Goal: Task Accomplishment & Management: Manage account settings

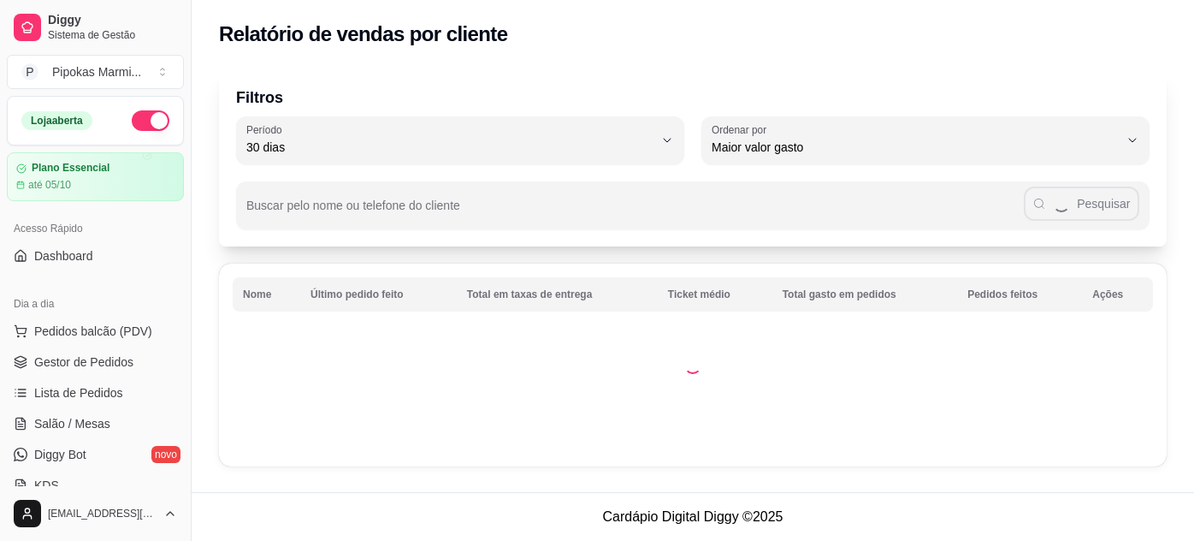
select select "30"
select select "HIGHEST_TOTAL_SPENT_WITH_ORDERS"
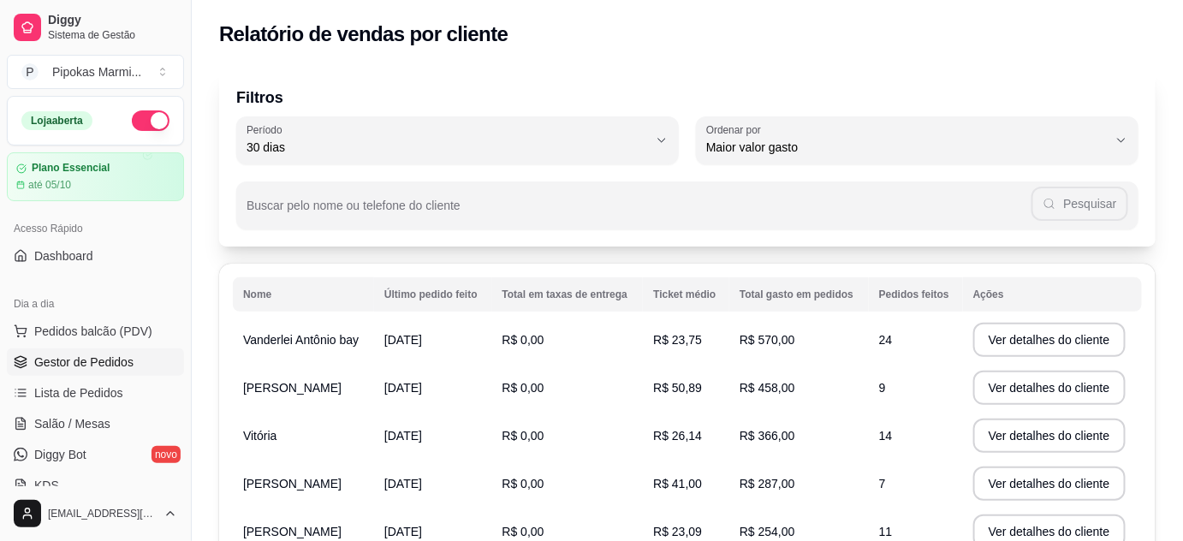
click at [91, 364] on span "Gestor de Pedidos" at bounding box center [83, 361] width 99 height 17
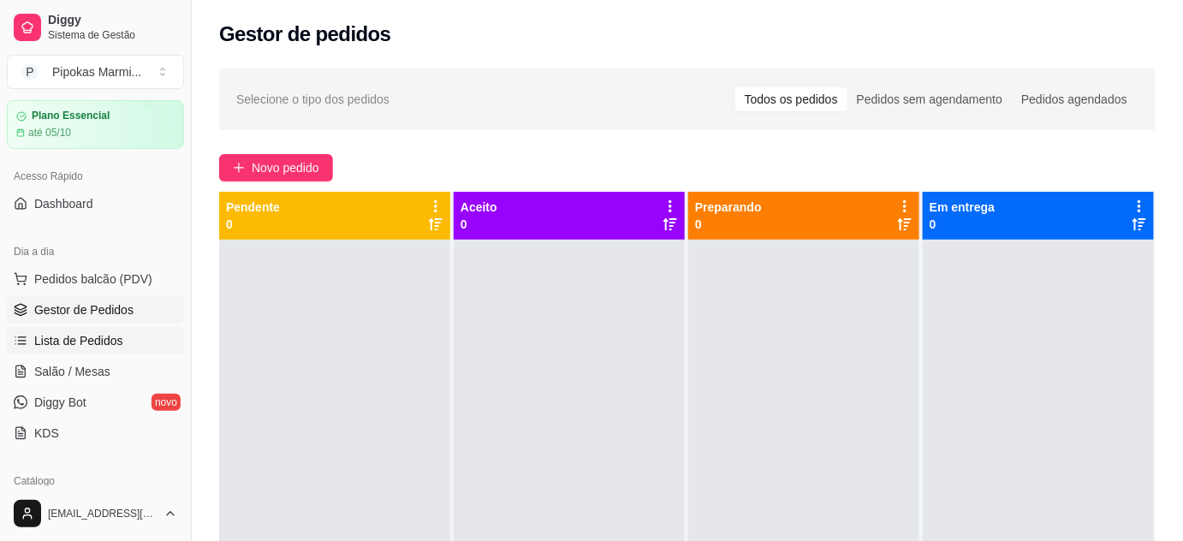
scroll to position [233, 0]
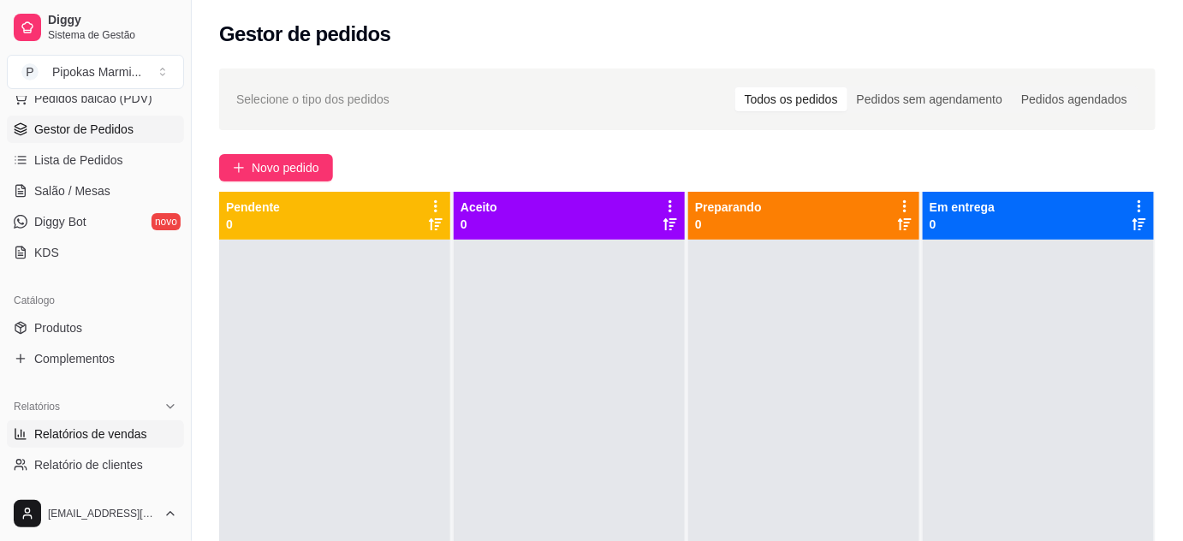
click at [100, 427] on span "Relatórios de vendas" at bounding box center [90, 433] width 113 height 17
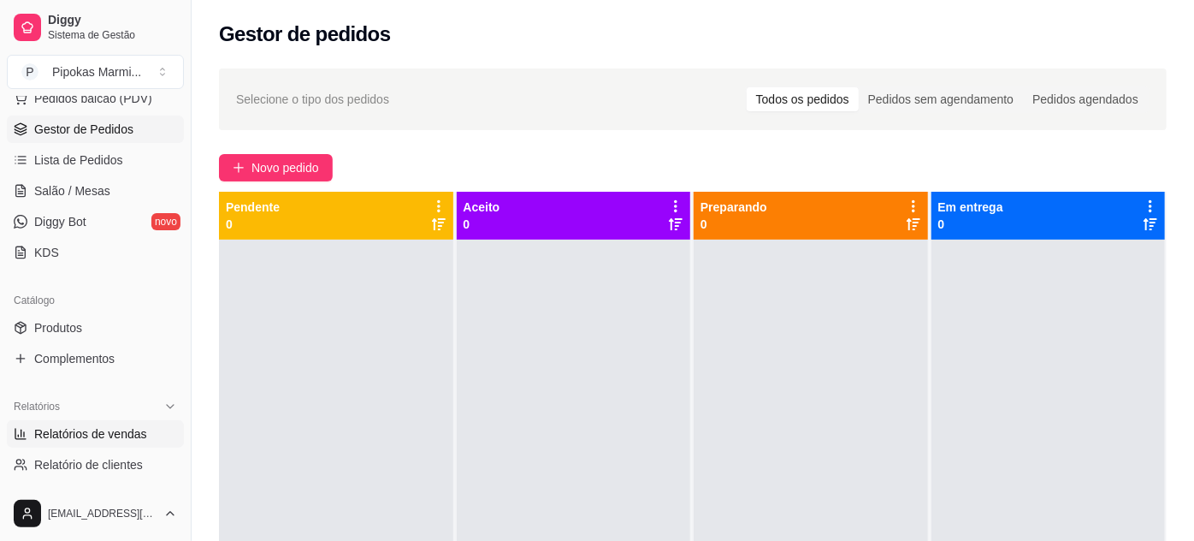
select select "ALL"
select select "0"
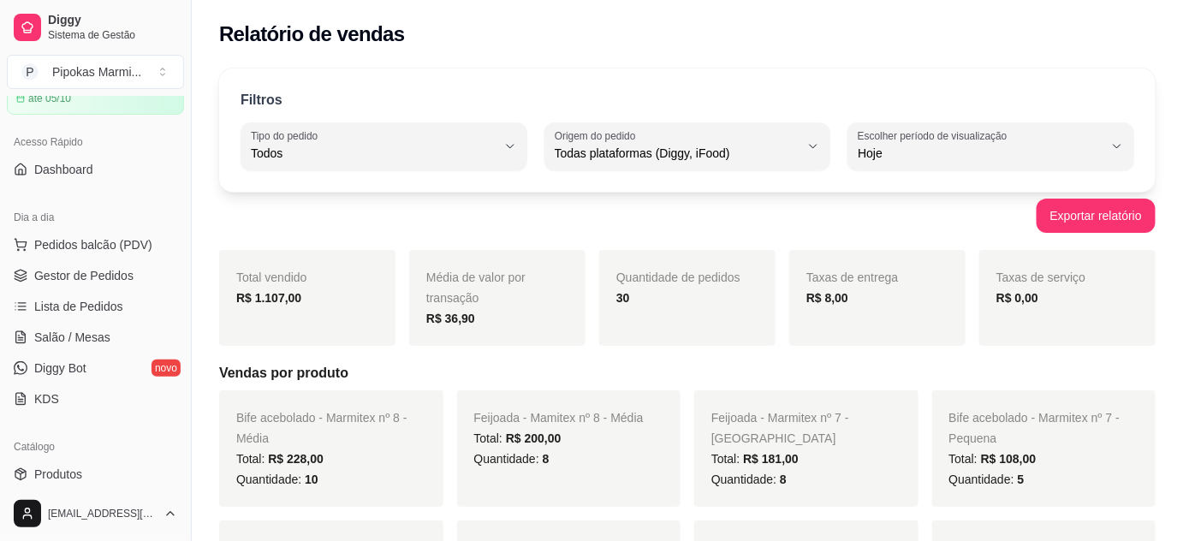
scroll to position [77, 0]
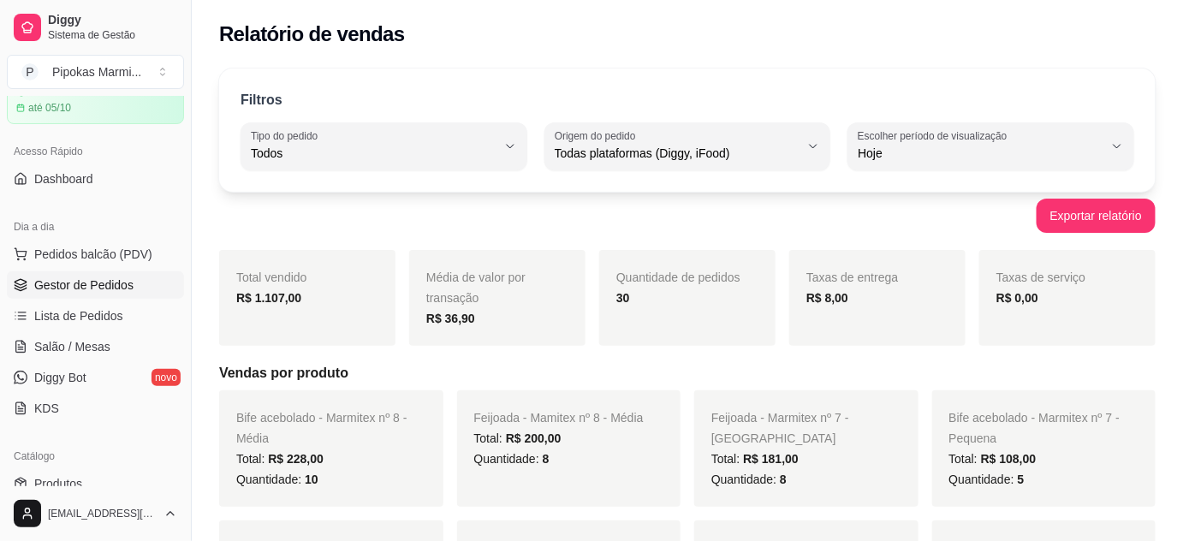
click at [116, 277] on span "Gestor de Pedidos" at bounding box center [83, 284] width 99 height 17
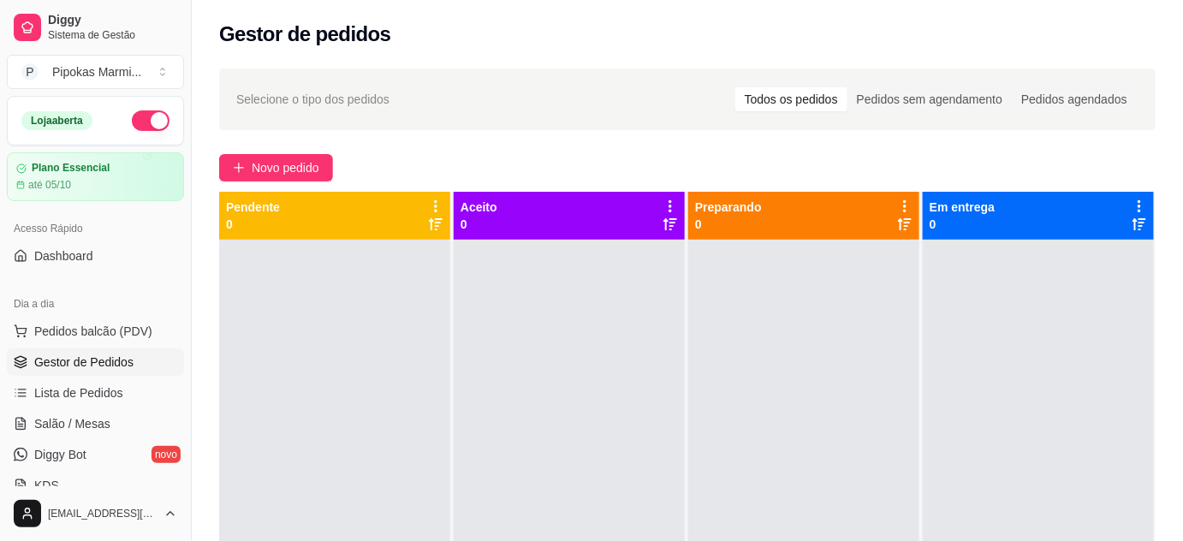
click at [142, 121] on button "button" at bounding box center [151, 120] width 38 height 21
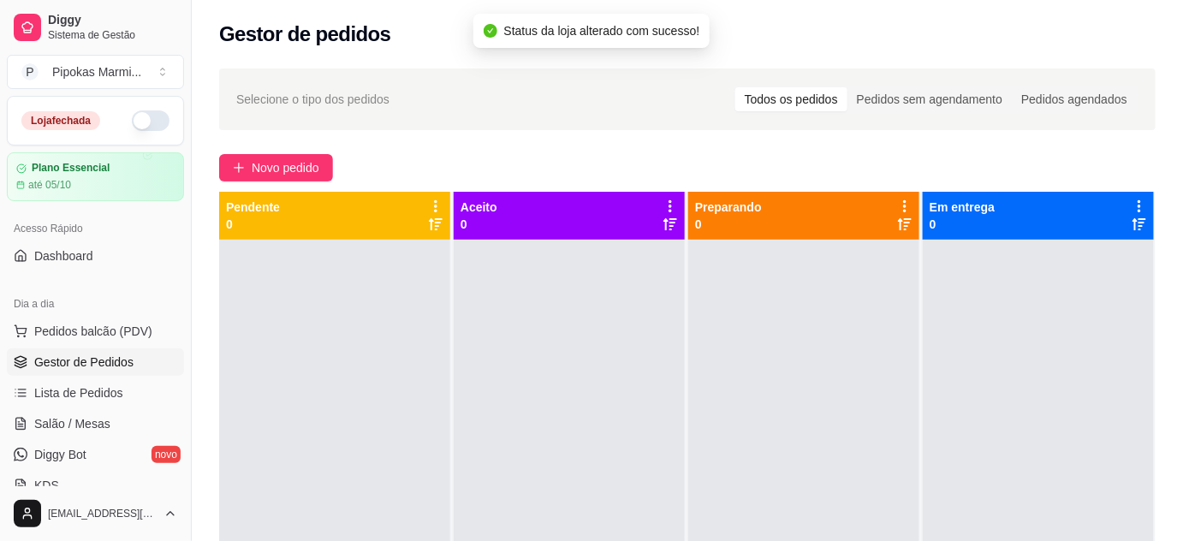
click at [541, 154] on div "Novo pedido" at bounding box center [687, 167] width 936 height 27
click at [660, 161] on div "Novo pedido" at bounding box center [687, 167] width 936 height 27
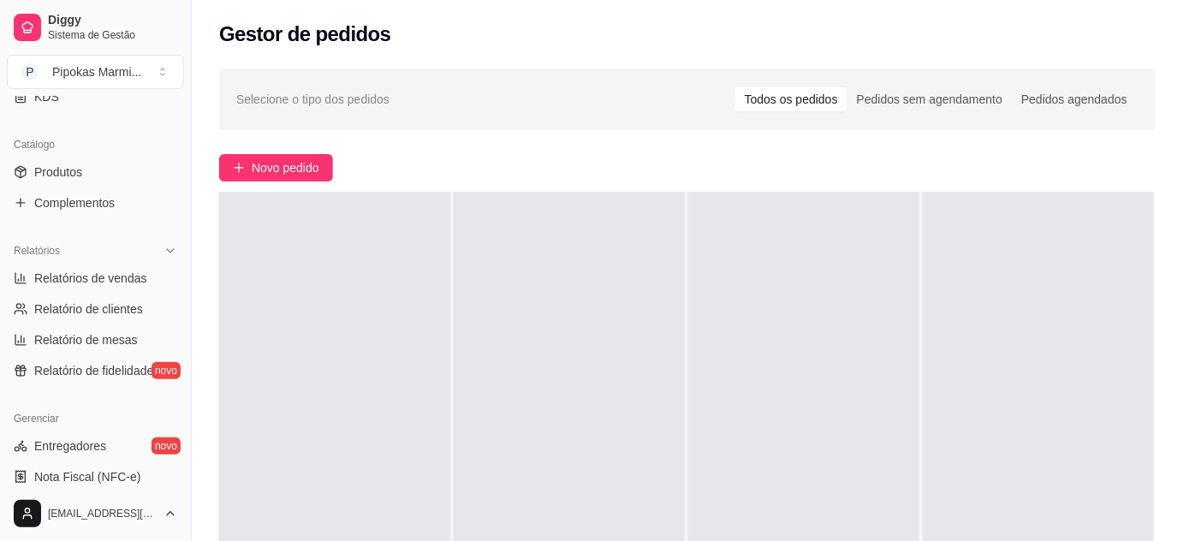
scroll to position [544, 0]
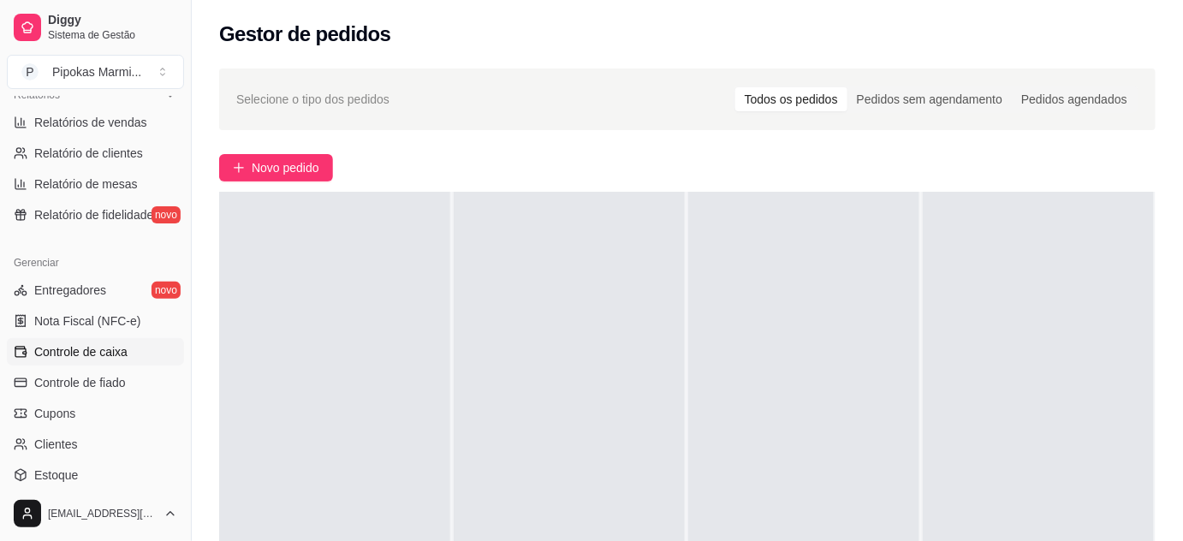
click at [118, 356] on span "Controle de caixa" at bounding box center [80, 351] width 93 height 17
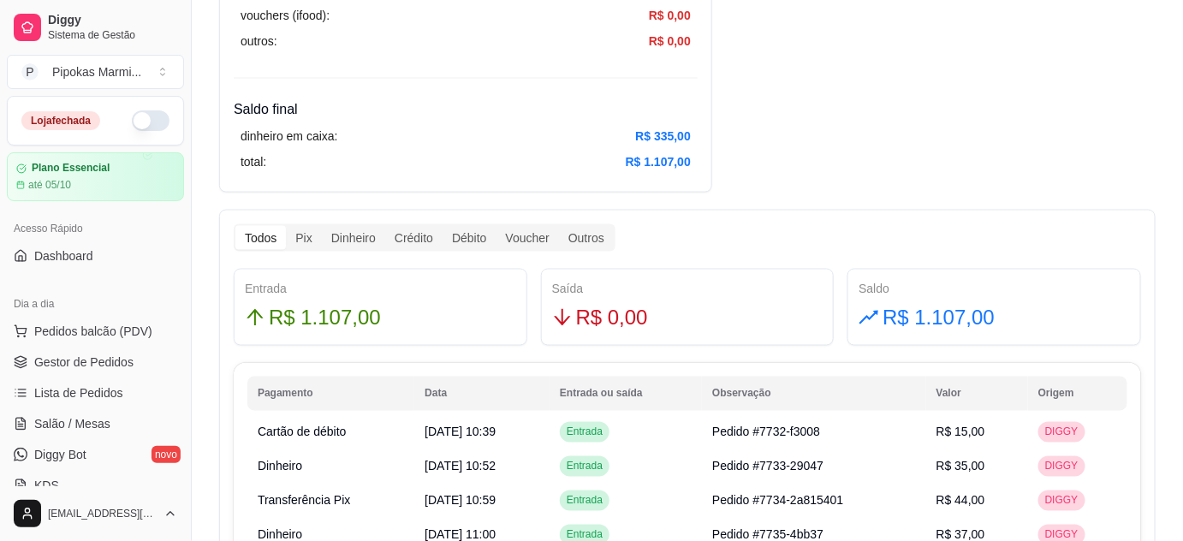
scroll to position [778, 0]
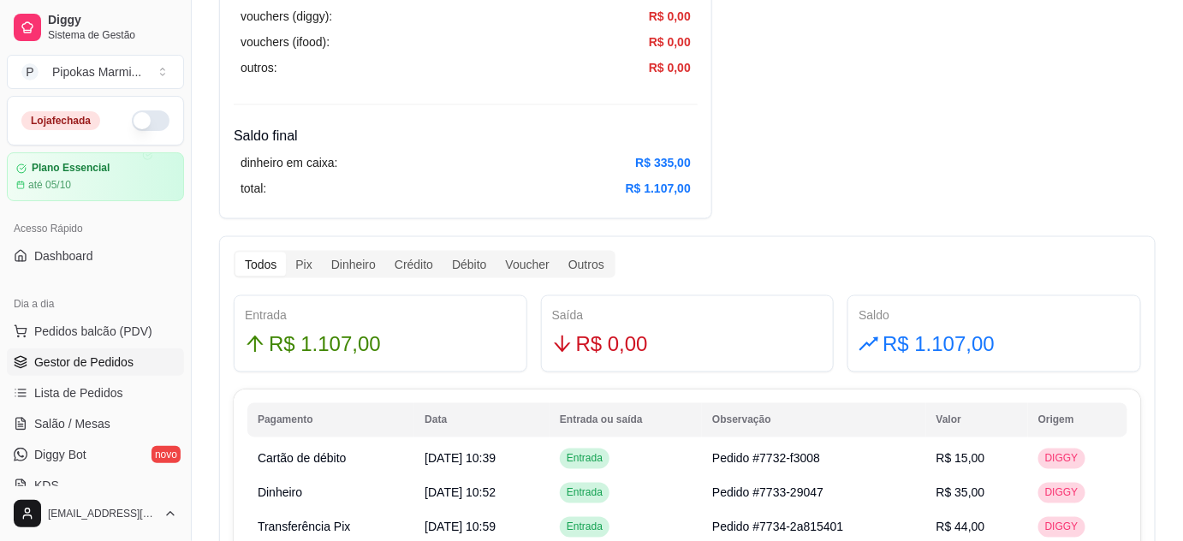
click at [92, 359] on span "Gestor de Pedidos" at bounding box center [83, 361] width 99 height 17
